Goal: Transaction & Acquisition: Purchase product/service

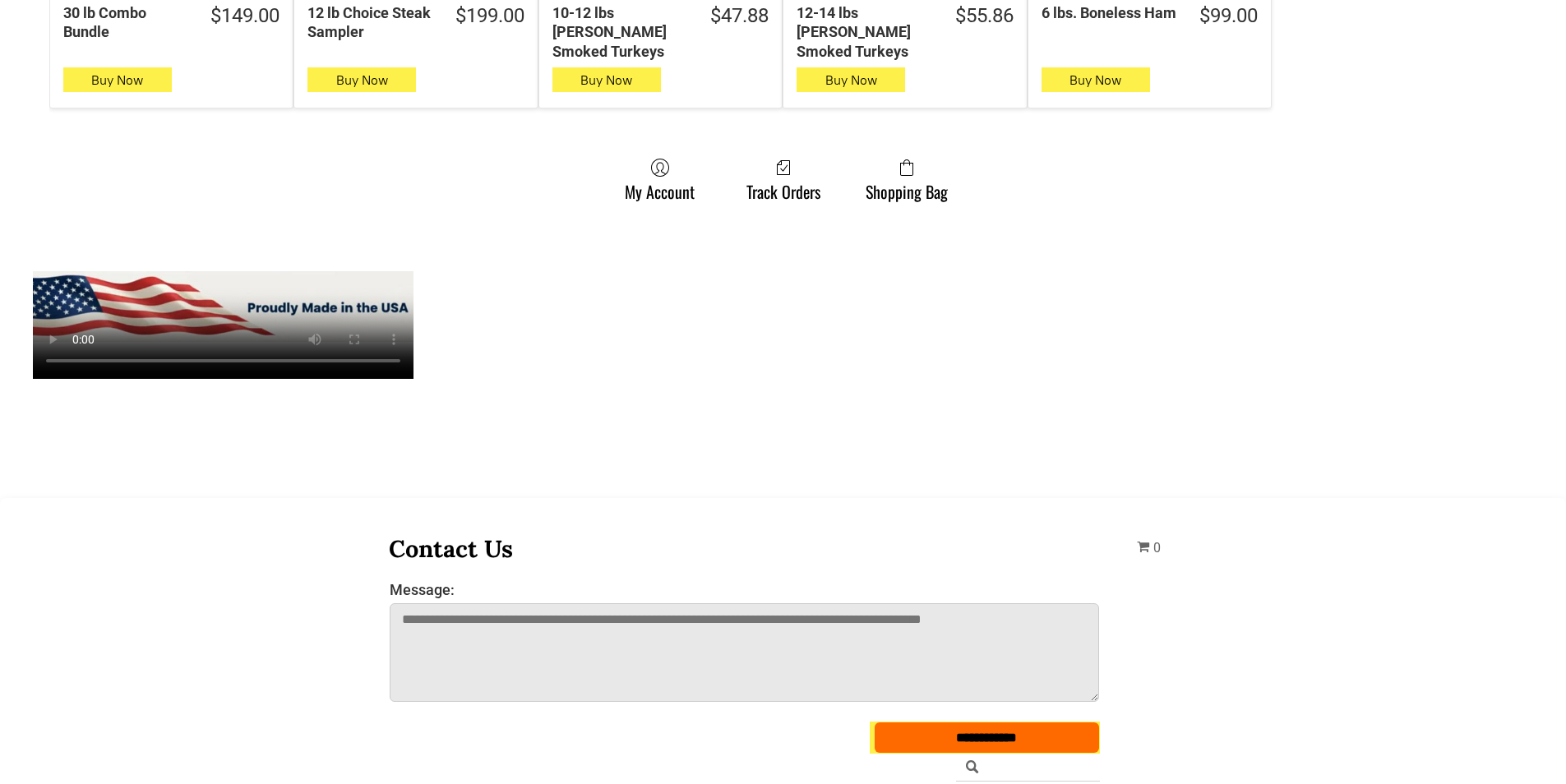
scroll to position [1315, 0]
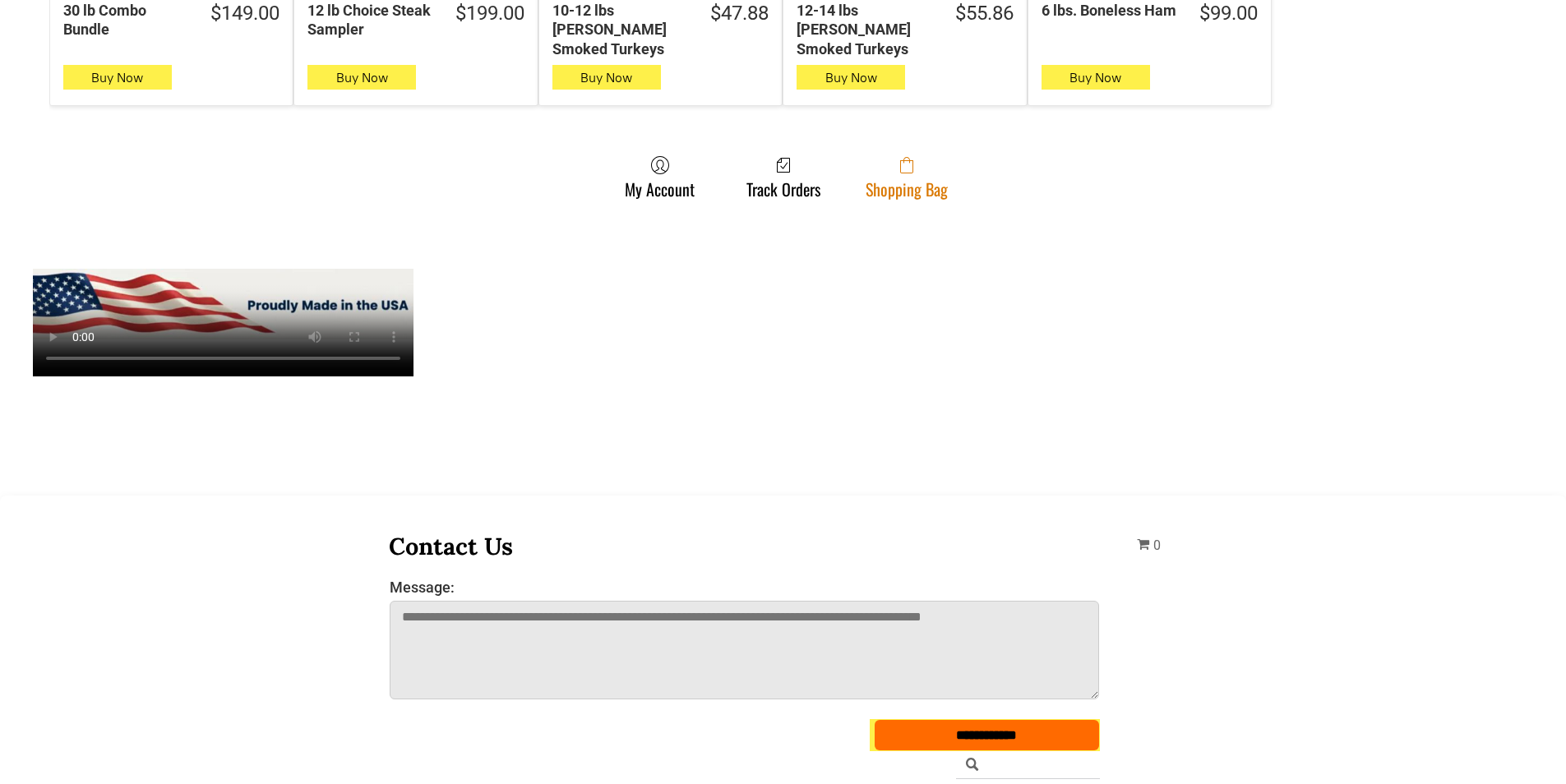
click at [905, 157] on icon at bounding box center [907, 165] width 13 height 16
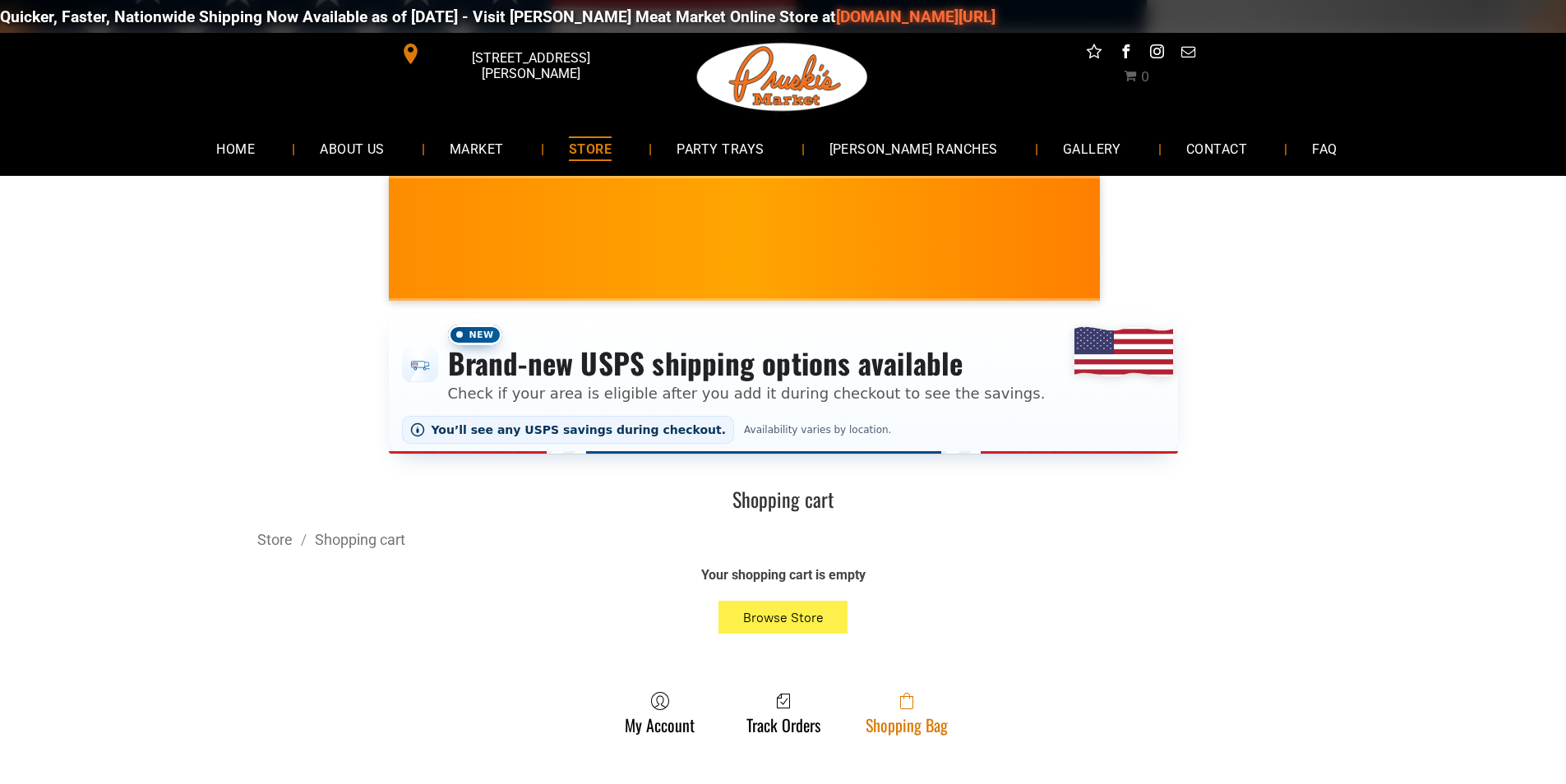
click at [931, 701] on span at bounding box center [906, 700] width 82 height 20
click at [894, 718] on link "Shopping Bag" at bounding box center [907, 712] width 99 height 43
click at [905, 700] on icon at bounding box center [907, 700] width 13 height 16
